Goal: Communication & Community: Answer question/provide support

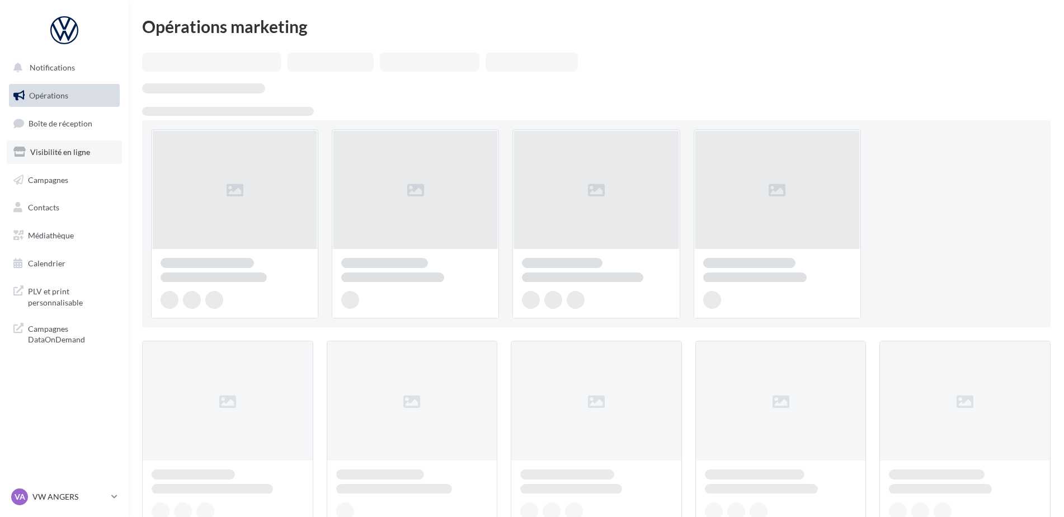
drag, startPoint x: 0, startPoint y: 0, endPoint x: 62, endPoint y: 144, distance: 156.9
click at [62, 144] on link "Visibilité en ligne" at bounding box center [64, 151] width 115 height 23
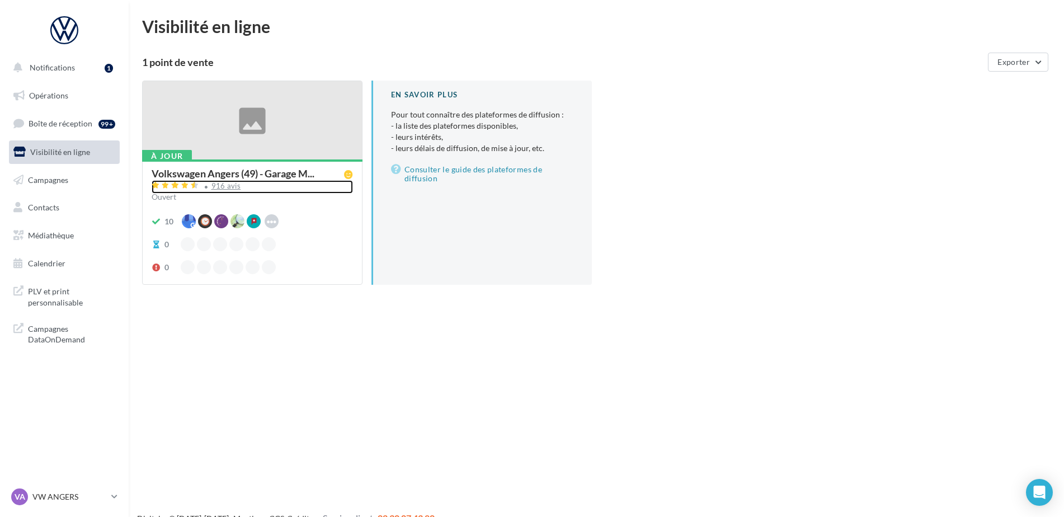
click at [227, 182] on div "916 avis" at bounding box center [226, 185] width 30 height 7
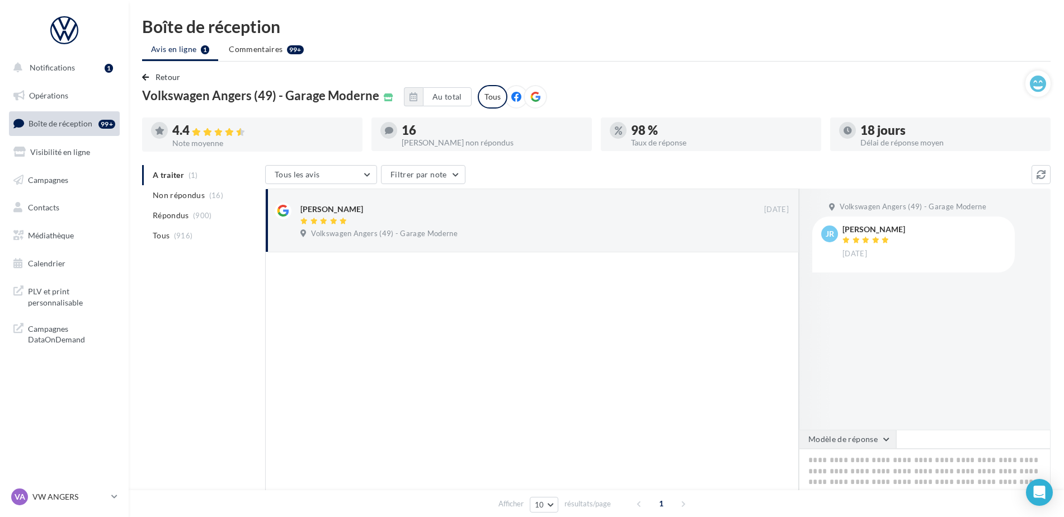
click at [885, 441] on button "Modèle de réponse" at bounding box center [847, 439] width 97 height 19
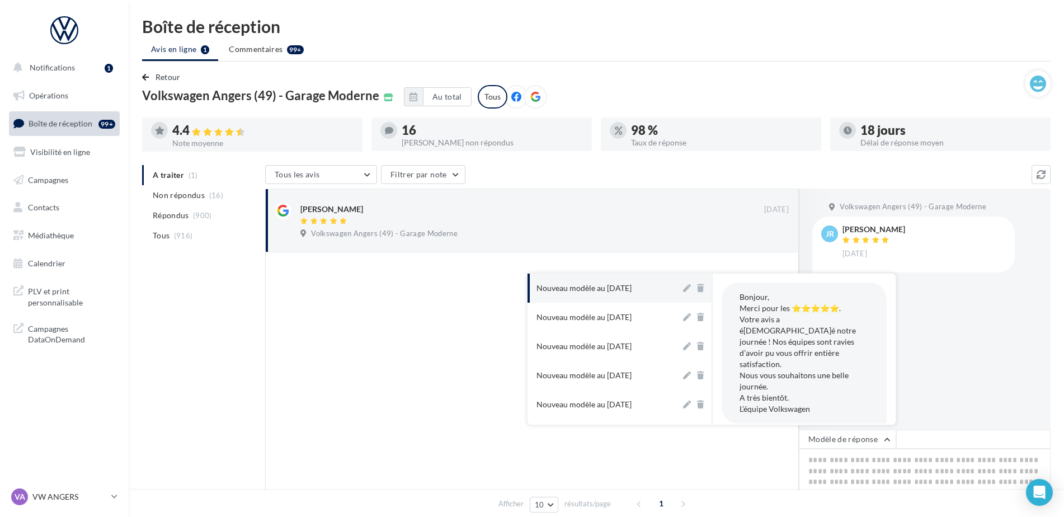
click at [610, 296] on button "Nouveau modèle au [DATE]" at bounding box center [603, 288] width 153 height 29
type textarea "**********"
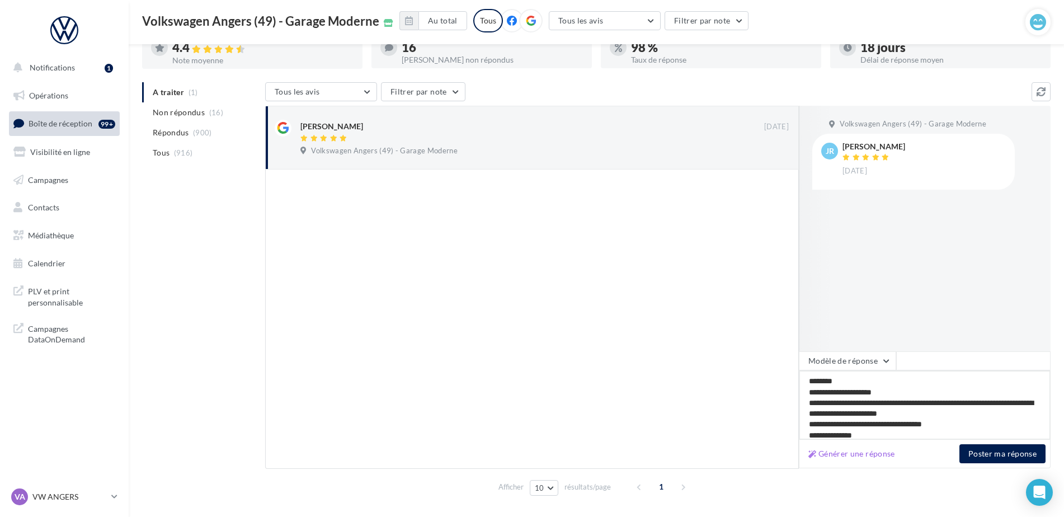
scroll to position [82, 0]
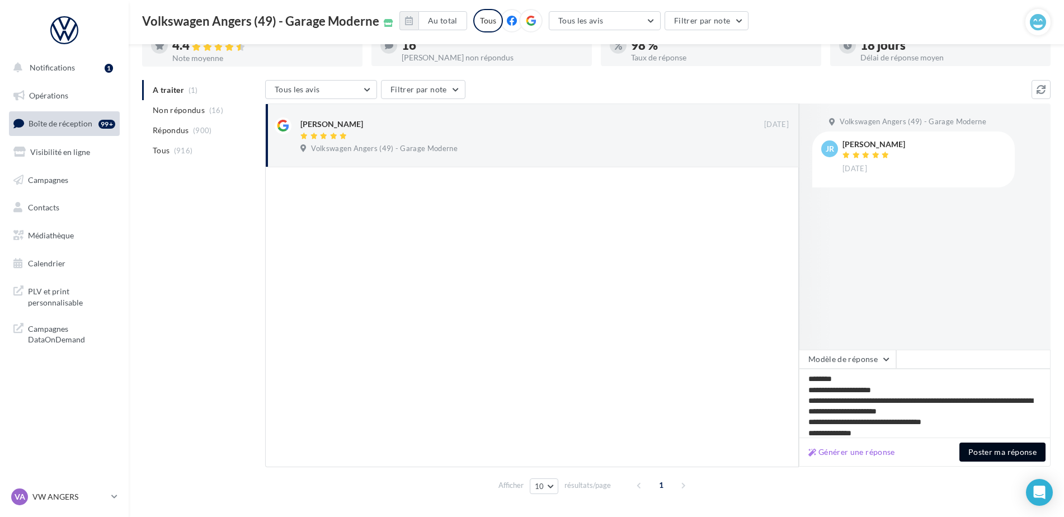
click at [978, 450] on button "Poster ma réponse" at bounding box center [1002, 451] width 86 height 19
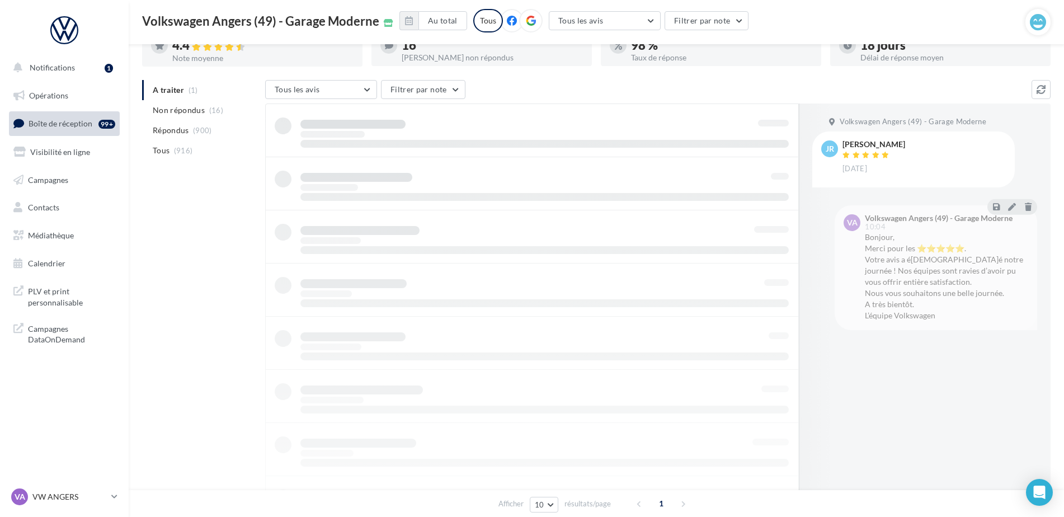
scroll to position [18, 0]
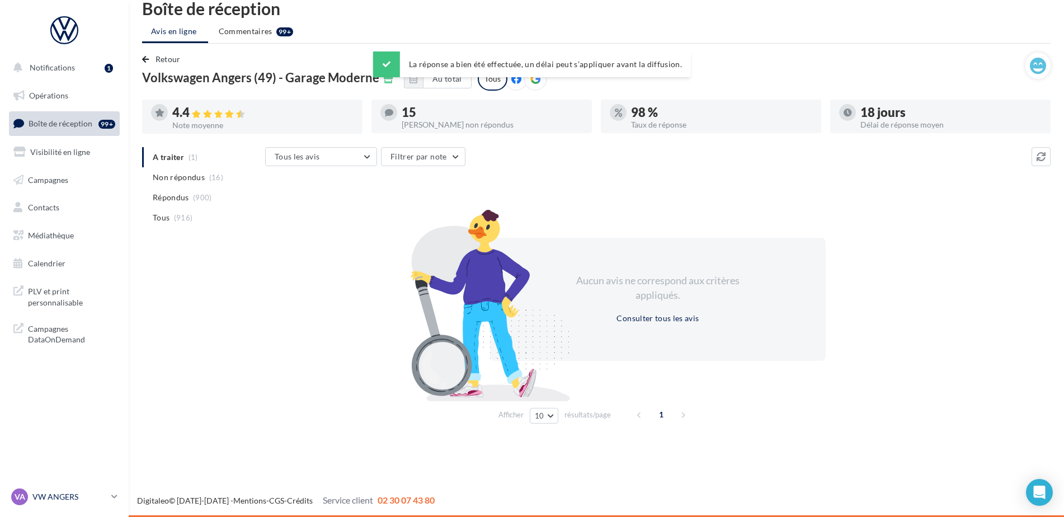
click at [73, 495] on p "VW ANGERS" at bounding box center [69, 496] width 74 height 11
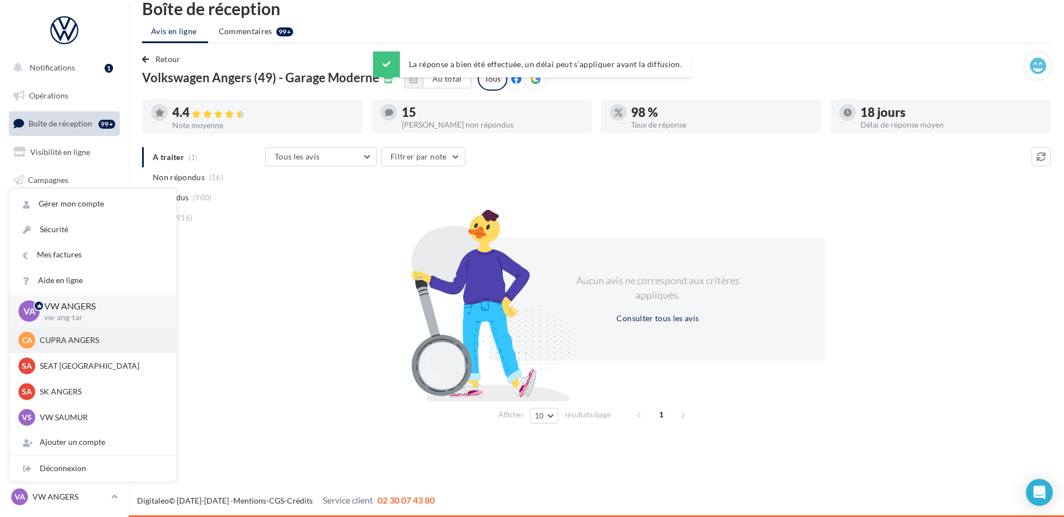
click at [74, 350] on div "CA CUPRA ANGERS cupra_angers" at bounding box center [93, 340] width 167 height 26
click at [76, 341] on p "CUPRA ANGERS" at bounding box center [101, 339] width 123 height 11
